Goal: Task Accomplishment & Management: Manage account settings

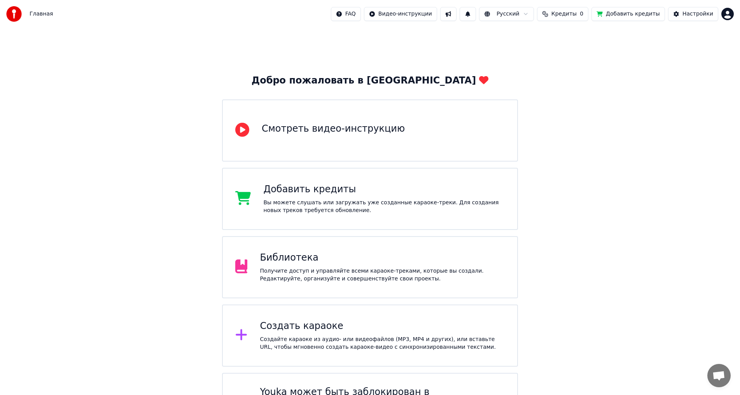
click at [577, 11] on span "Кредиты" at bounding box center [563, 14] width 25 height 8
click at [333, 257] on div "Библиотека" at bounding box center [382, 258] width 245 height 12
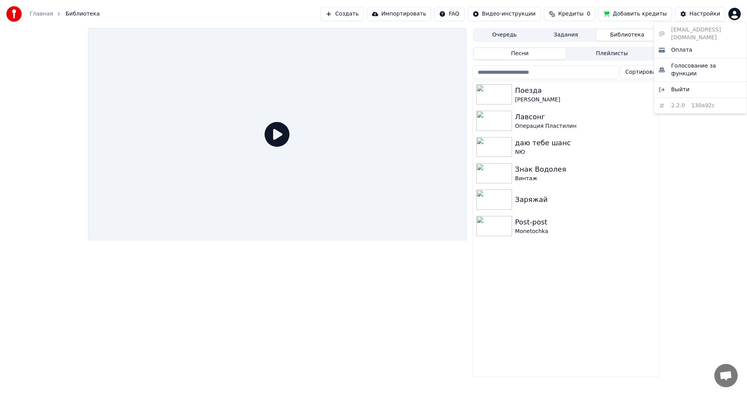
click at [729, 12] on html "Главная Библиотека Создать Импортировать FAQ Видео-инструкции Кредиты 0 Добавит…" at bounding box center [373, 197] width 747 height 395
click at [710, 14] on html "Главная Библиотека Создать Импортировать FAQ Видео-инструкции Кредиты 0 Добавит…" at bounding box center [373, 197] width 747 height 395
click at [710, 14] on div "Настройки" at bounding box center [704, 14] width 31 height 8
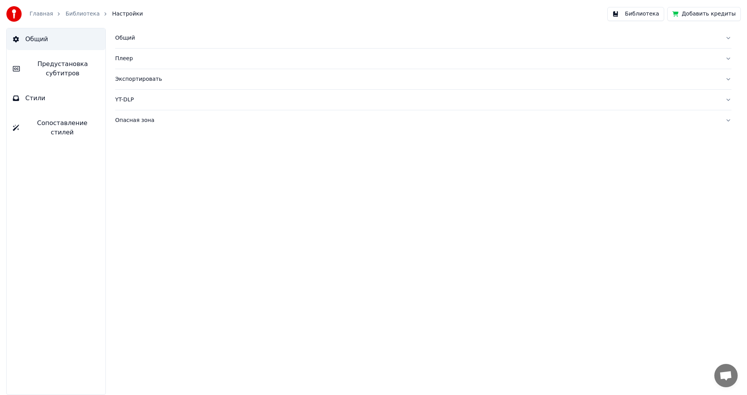
click at [649, 8] on button "Библиотека" at bounding box center [635, 14] width 57 height 14
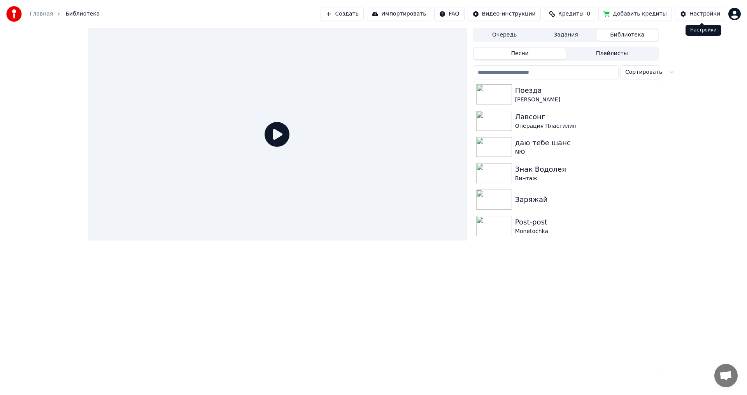
click at [734, 12] on html "Главная Библиотека Создать Импортировать FAQ Видео-инструкции Кредиты 0 Добавит…" at bounding box center [373, 197] width 747 height 395
click at [709, 198] on html "Главная Библиотека Создать Импортировать FAQ Видео-инструкции Кредиты 0 Добавит…" at bounding box center [373, 197] width 747 height 395
click at [559, 18] on button "Кредиты 0" at bounding box center [569, 14] width 51 height 14
click at [569, 57] on button "Обновить" at bounding box center [579, 58] width 47 height 14
click at [719, 10] on div "Настройки" at bounding box center [704, 14] width 31 height 8
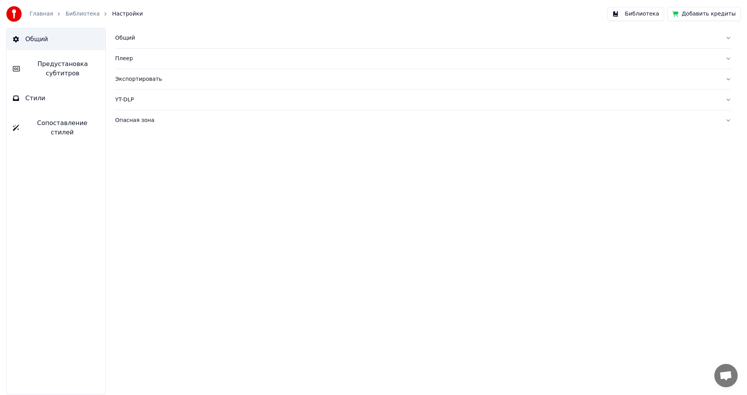
click at [734, 15] on button "Добавить кредиты" at bounding box center [703, 14] width 73 height 14
click at [10, 12] on img at bounding box center [14, 14] width 16 height 16
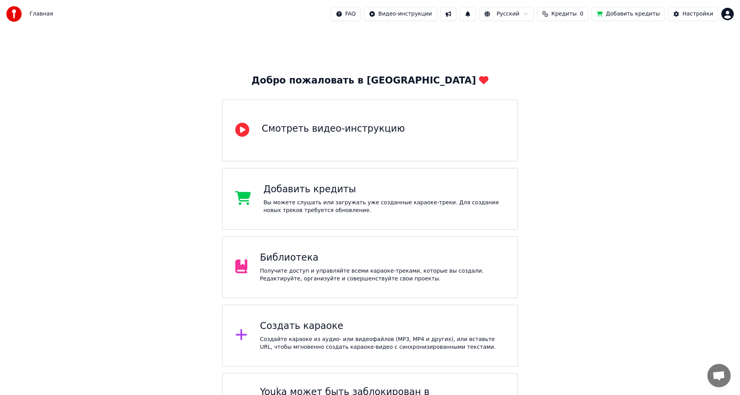
click at [728, 14] on html "Главная FAQ Видео-инструкции Русский Кредиты 0 Добавить кредиты Настройки Добро…" at bounding box center [370, 221] width 740 height 443
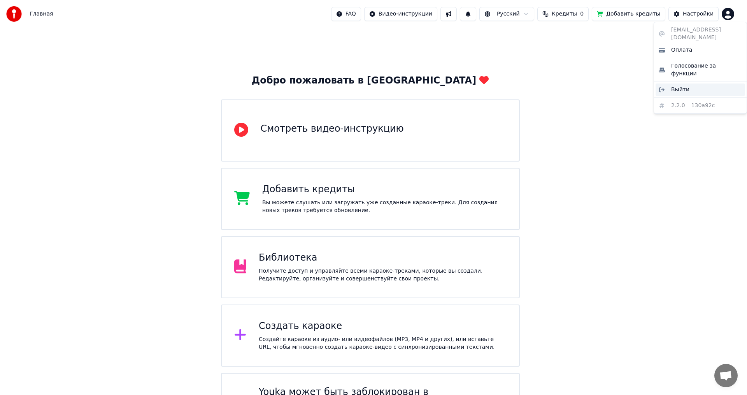
click at [684, 86] on span "Выйти" at bounding box center [680, 90] width 18 height 8
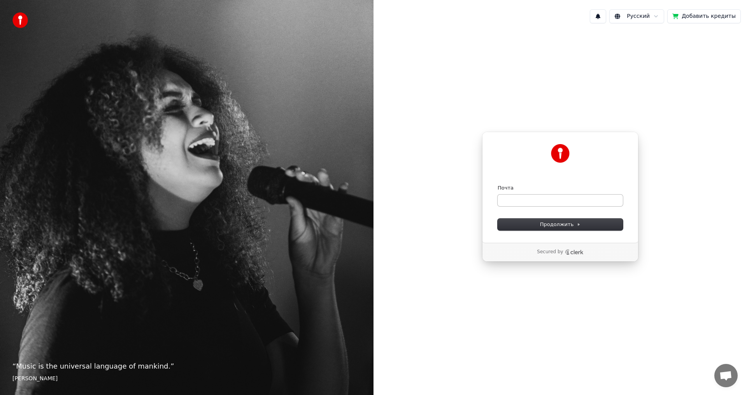
click at [542, 194] on div "Почта" at bounding box center [559, 196] width 125 height 22
click at [542, 196] on input "Почта" at bounding box center [559, 201] width 125 height 12
click at [541, 200] on input "Почта" at bounding box center [559, 201] width 125 height 12
click at [497, 185] on button "submit" at bounding box center [497, 185] width 0 height 0
type input "**********"
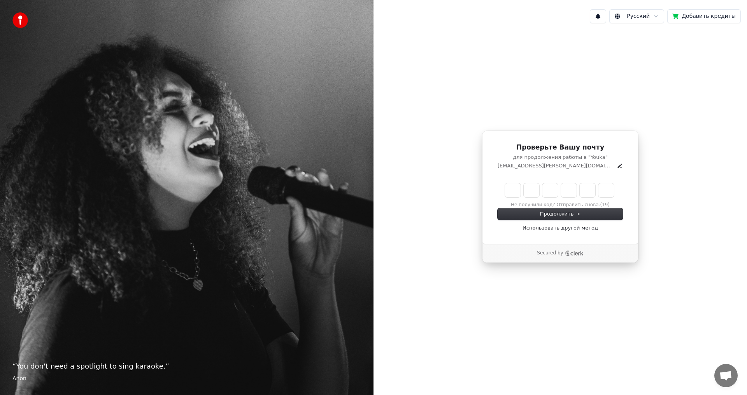
type input "******"
type input "*"
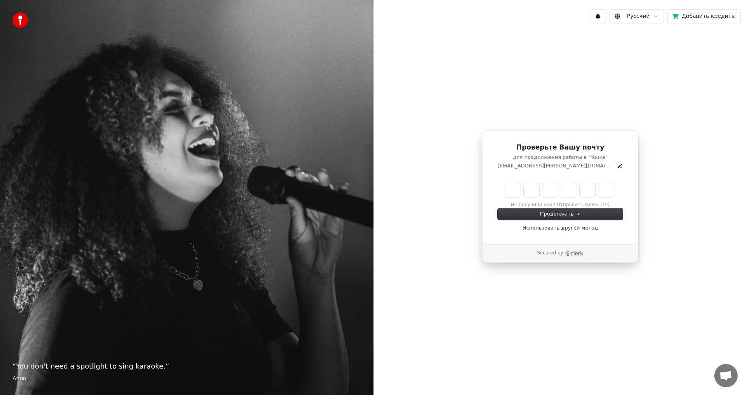
type input "*"
